Goal: Find specific page/section: Find specific page/section

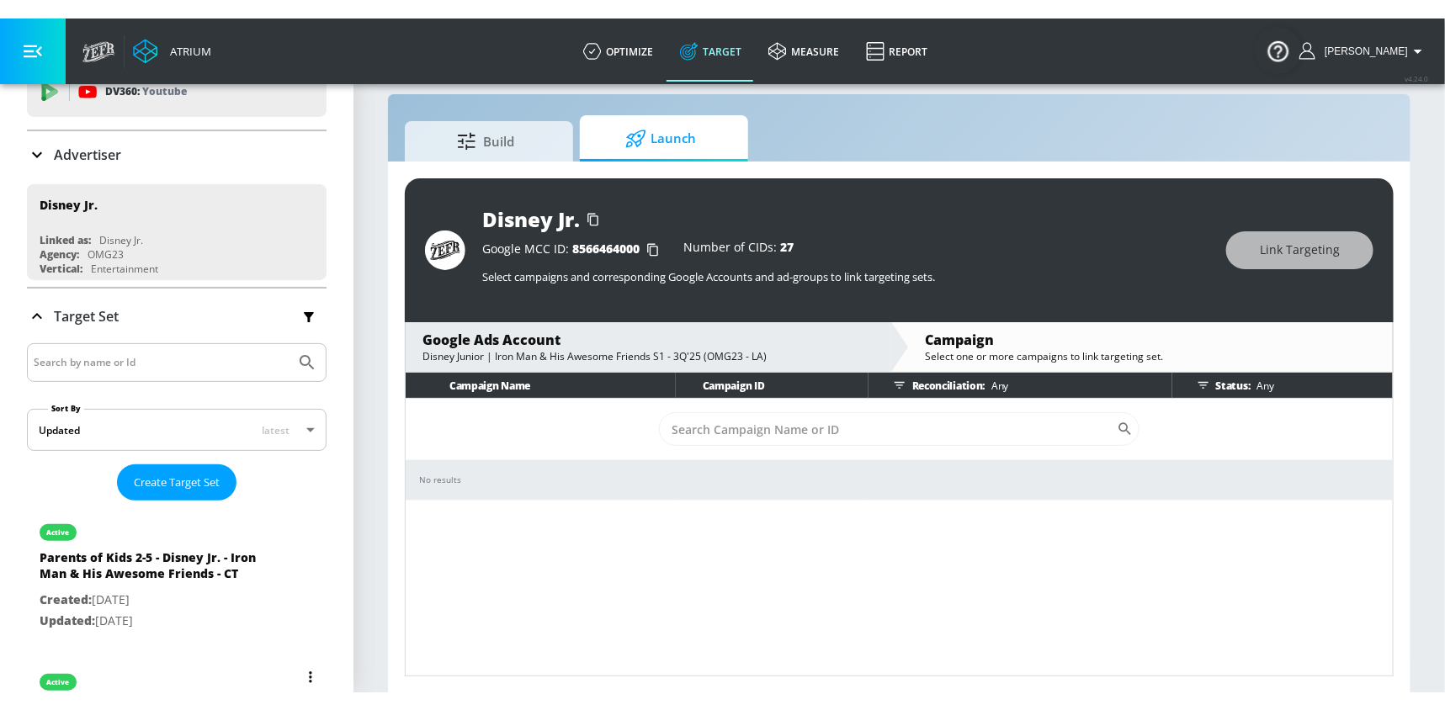
scroll to position [189, 0]
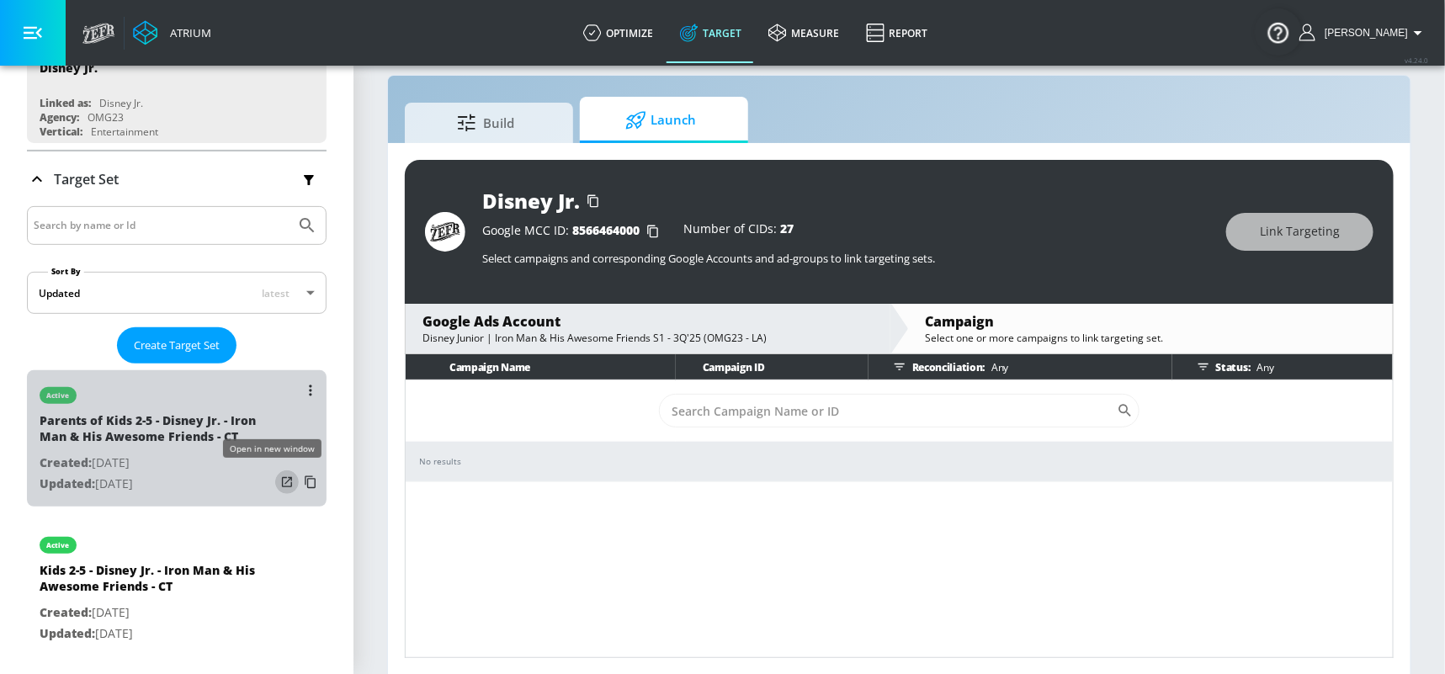
click at [278, 485] on icon "list of Target Set" at bounding box center [286, 482] width 17 height 17
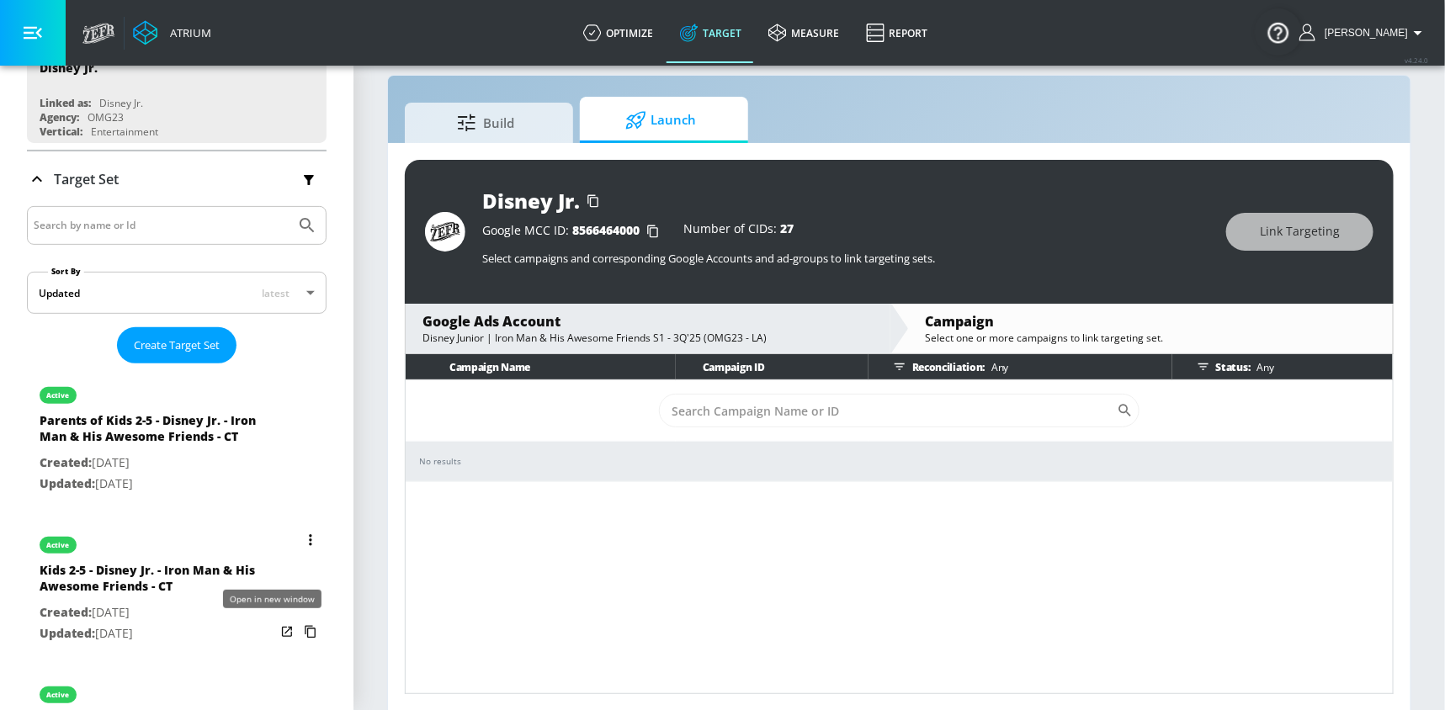
click at [278, 538] on icon "list of Target Set" at bounding box center [286, 631] width 17 height 17
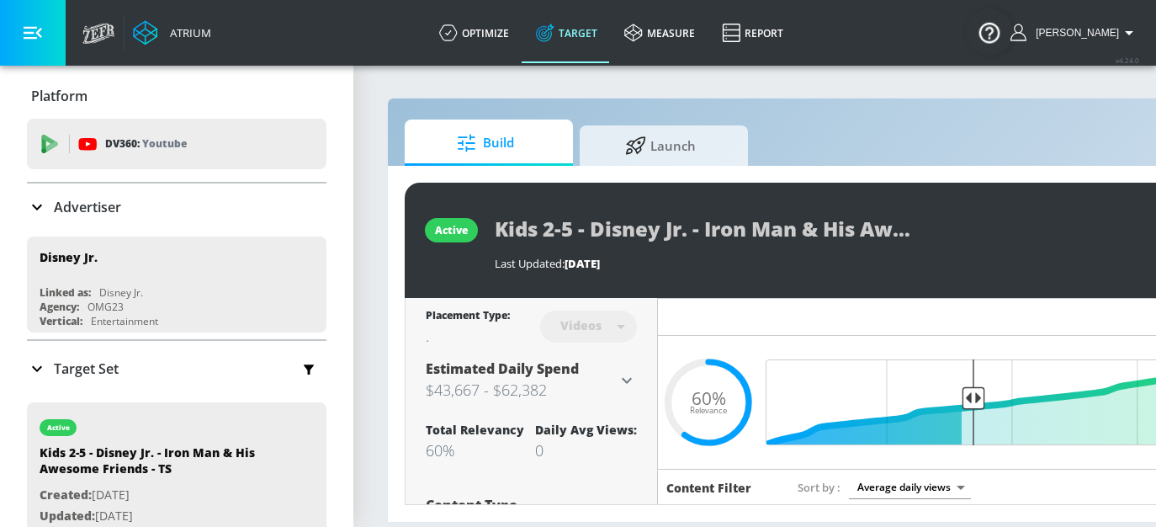
scroll to position [13, 0]
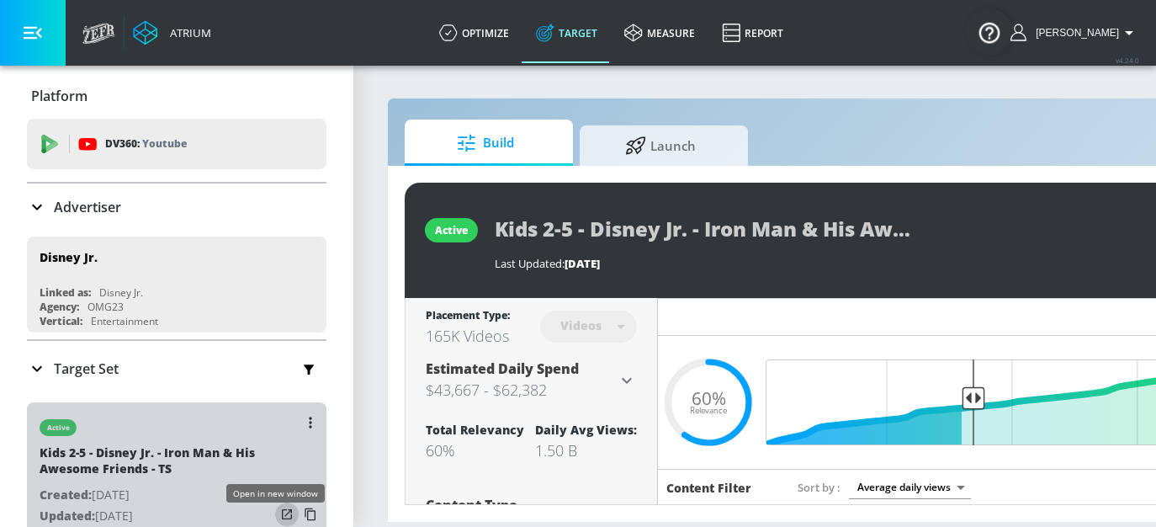
click at [278, 515] on icon "button" at bounding box center [286, 514] width 17 height 17
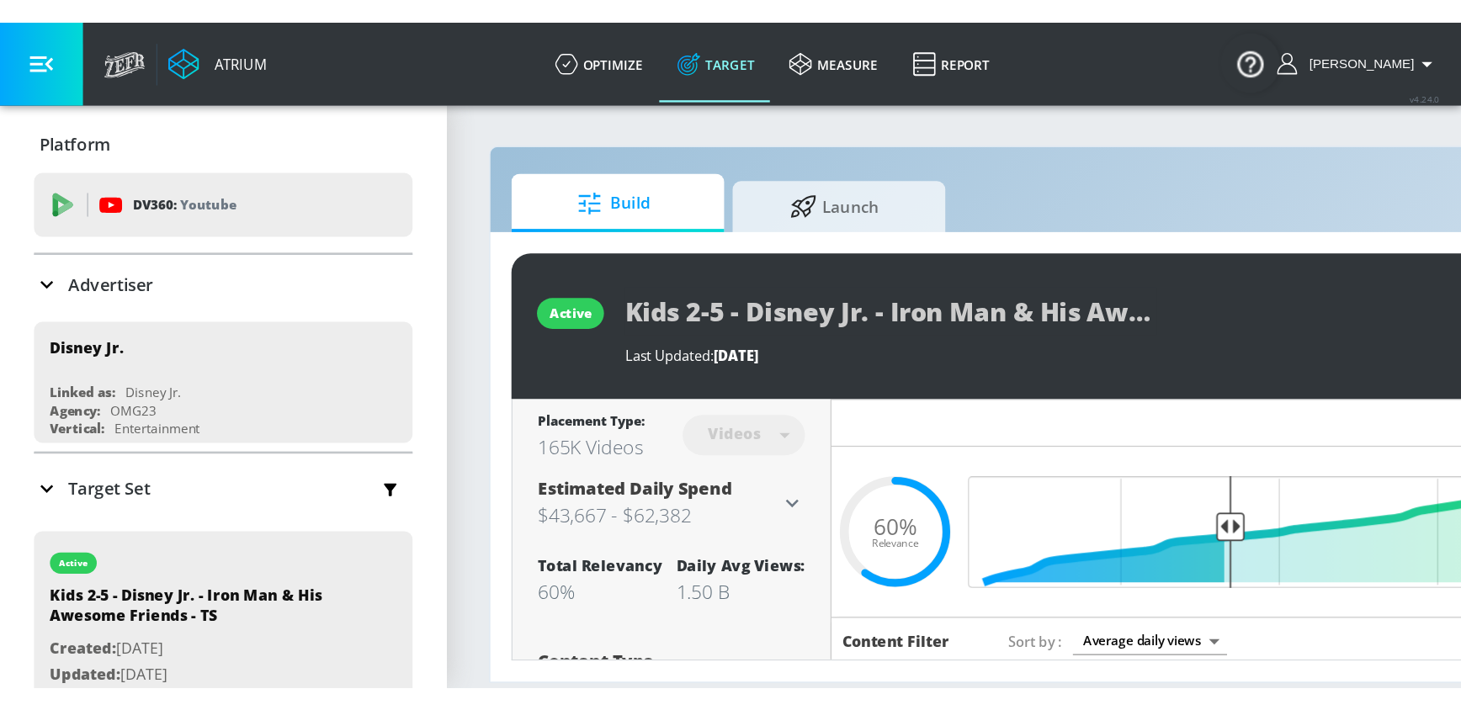
scroll to position [0, 0]
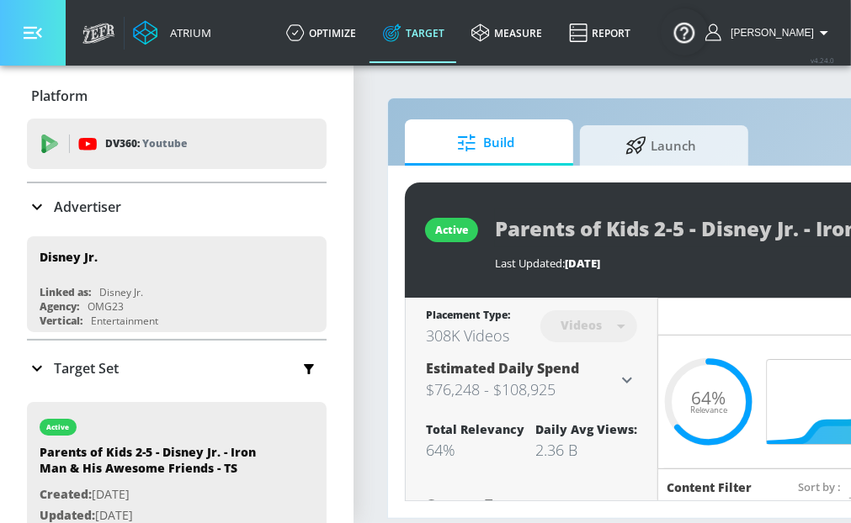
click at [15, 37] on button "button" at bounding box center [33, 33] width 66 height 66
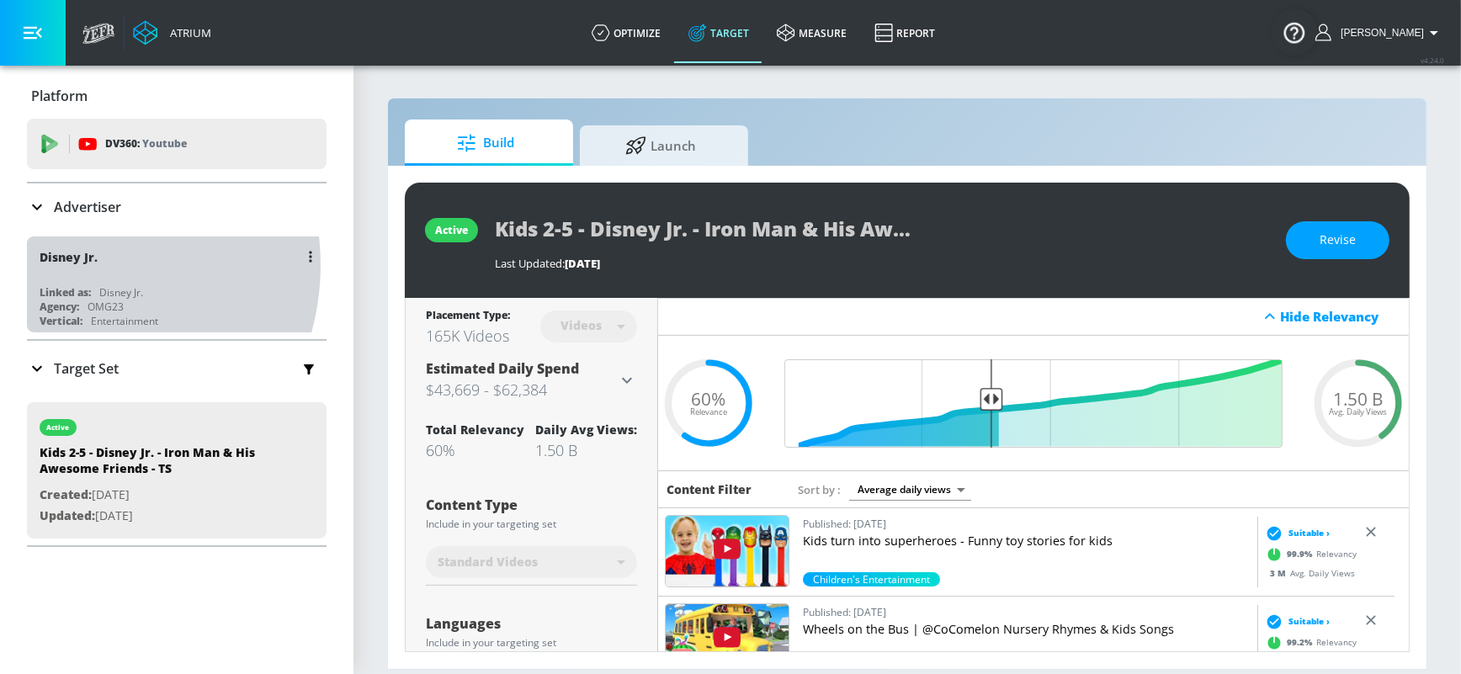
click at [67, 267] on div "Disney Jr." at bounding box center [181, 256] width 283 height 40
